Goal: Check status

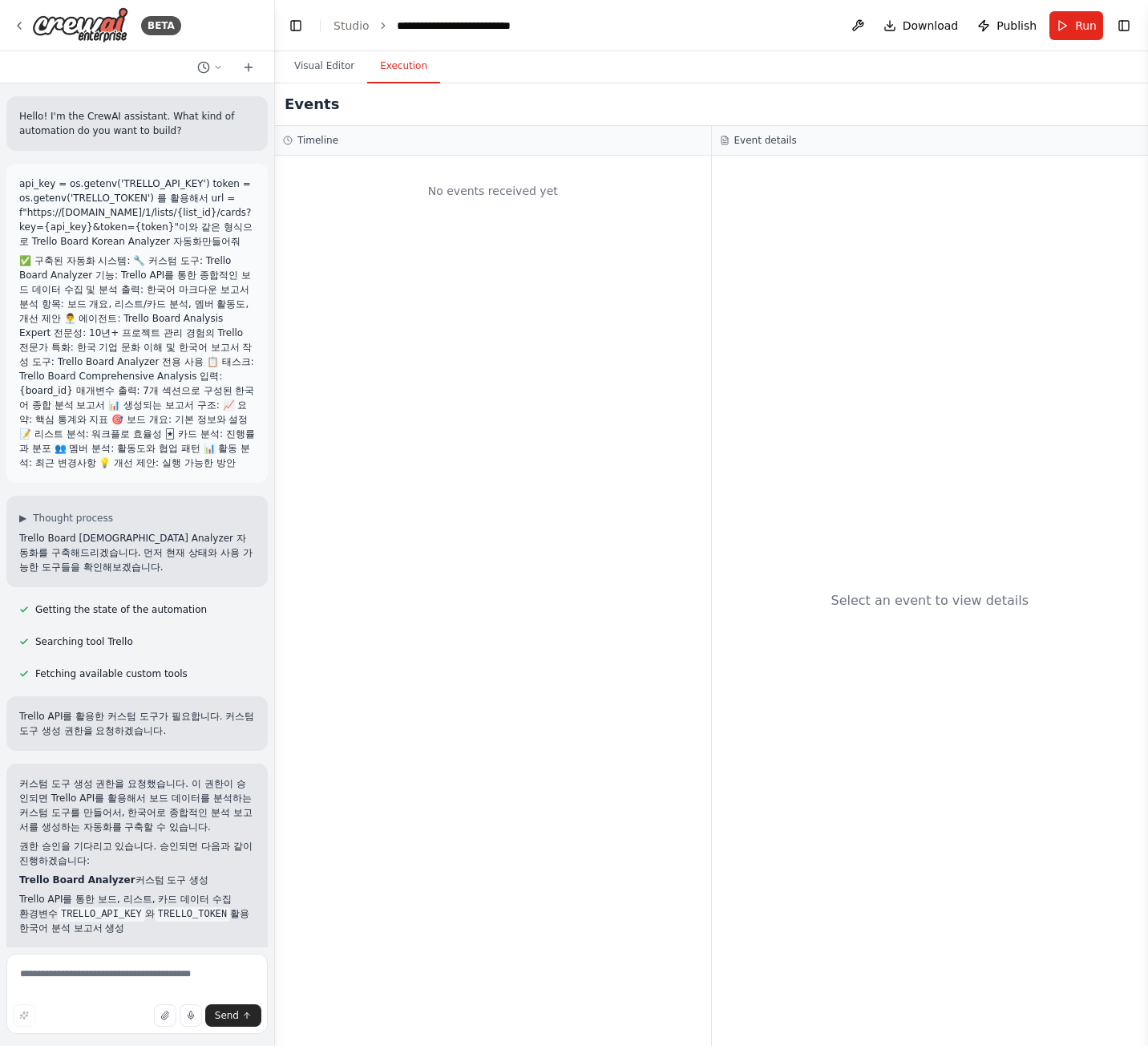
scroll to position [2082, 0]
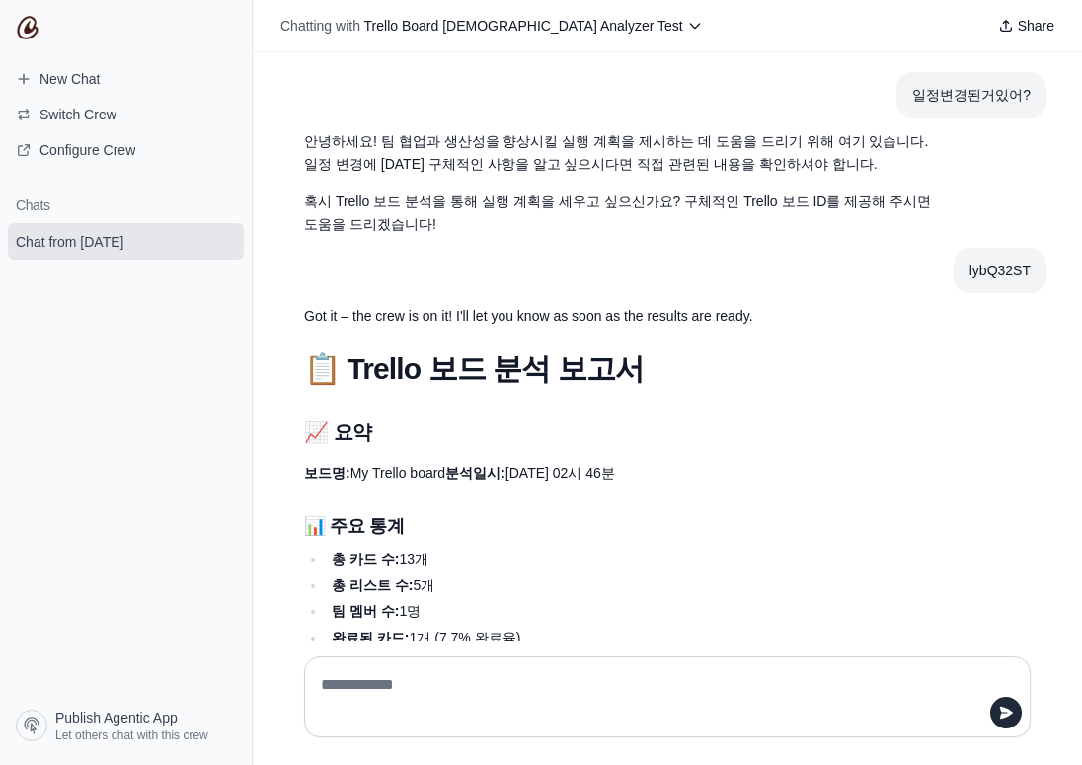
scroll to position [3662, 0]
